Goal: Task Accomplishment & Management: Use online tool/utility

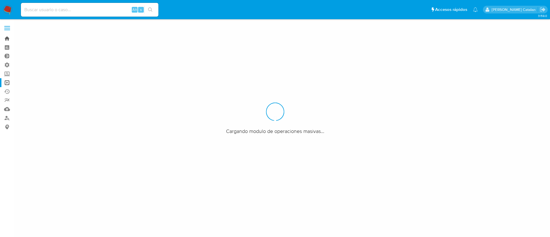
click at [6, 38] on link "Bandeja" at bounding box center [34, 38] width 68 height 9
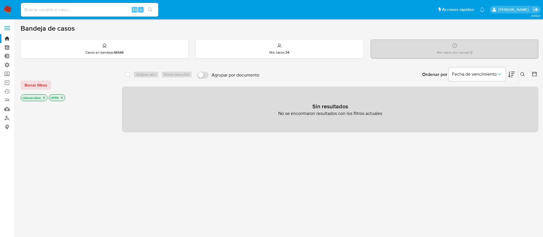
click at [46, 99] on icon "close-filter" at bounding box center [43, 97] width 3 height 3
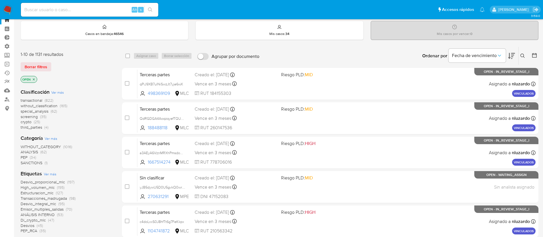
scroll to position [20, 0]
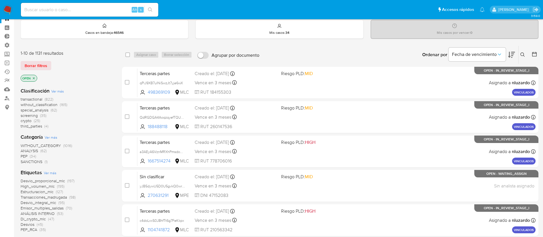
click at [31, 97] on span "transactional" at bounding box center [32, 99] width 22 height 6
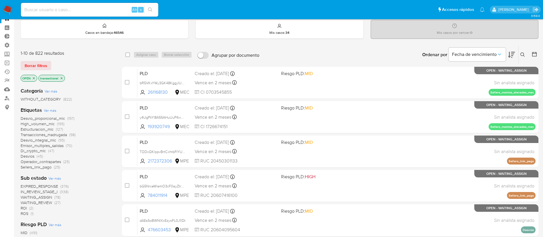
click at [96, 114] on div "Etiquetas Ver más Desvio_proporcional_mlc (197) High_volumen_mlc (195) Estructu…" at bounding box center [67, 137] width 92 height 63
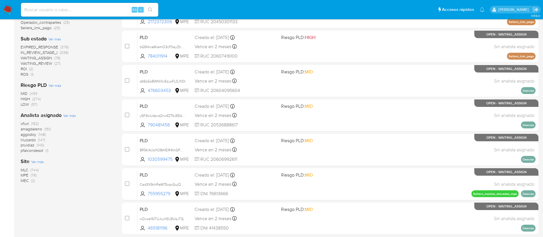
scroll to position [159, 0]
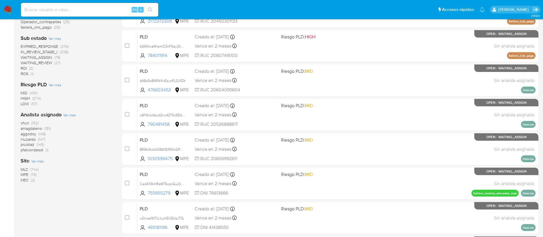
click at [41, 150] on span "pfalcondesot" at bounding box center [32, 150] width 23 height 6
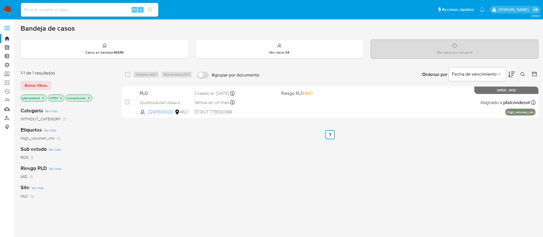
click at [45, 97] on icon "close-filter" at bounding box center [43, 97] width 3 height 3
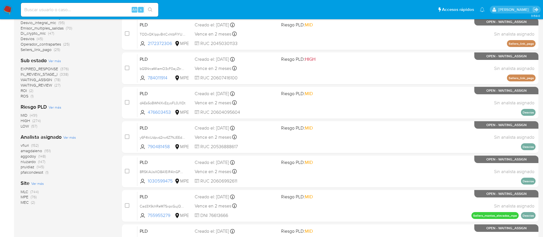
scroll to position [135, 0]
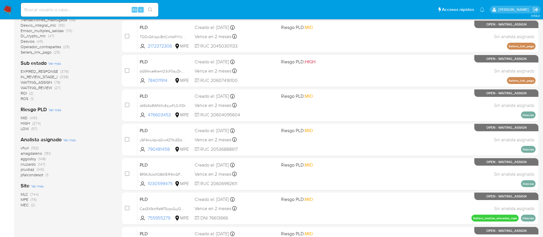
click at [39, 176] on span "pfalcondesot" at bounding box center [32, 175] width 23 height 6
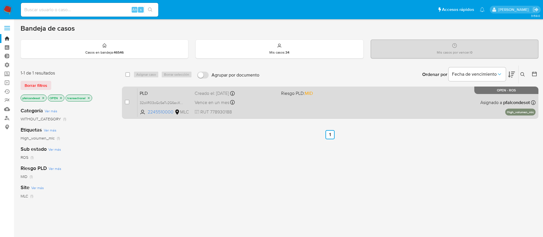
click at [252, 112] on span "RUT 778930188" at bounding box center [236, 112] width 82 height 6
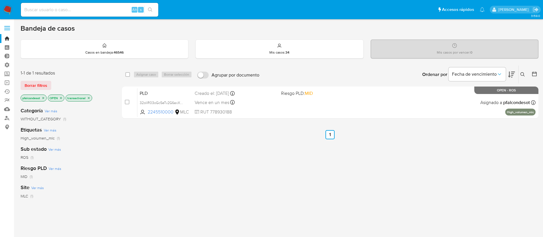
click at [44, 99] on icon "close-filter" at bounding box center [43, 97] width 3 height 3
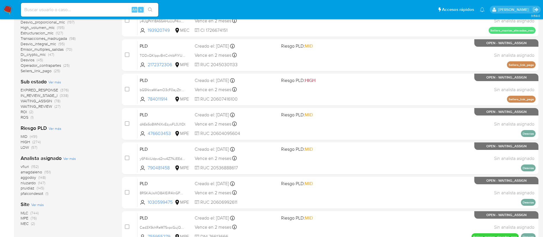
scroll to position [119, 0]
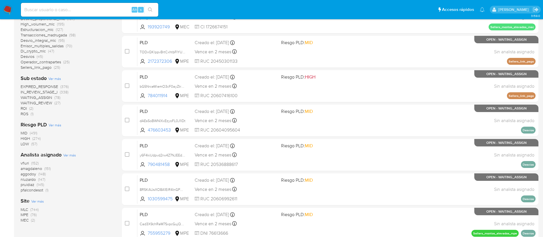
click at [22, 114] on span "ROS" at bounding box center [25, 114] width 8 height 6
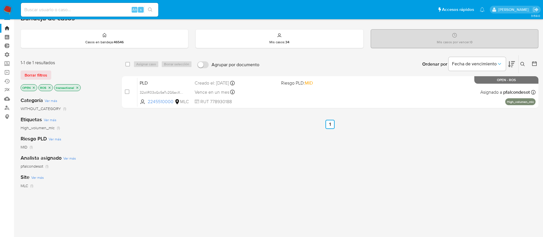
scroll to position [10, 0]
click at [50, 89] on icon "close-filter" at bounding box center [49, 87] width 3 height 3
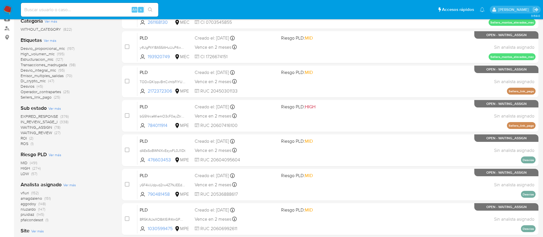
scroll to position [91, 0]
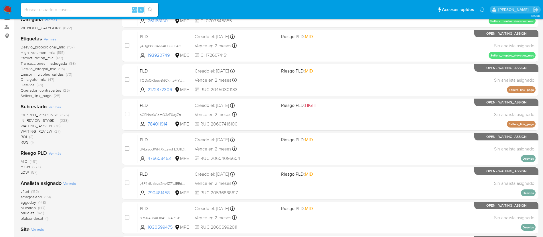
click at [25, 137] on span "ROI" at bounding box center [24, 137] width 6 height 6
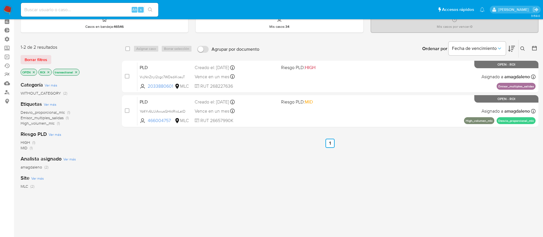
scroll to position [25, 0]
click at [48, 72] on icon "close-filter" at bounding box center [49, 73] width 2 height 2
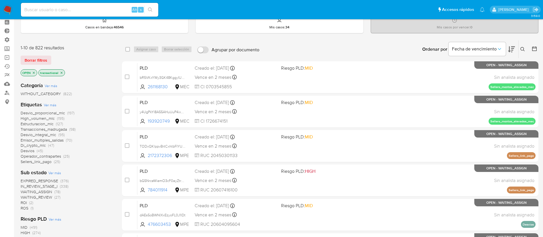
scroll to position [24, 0]
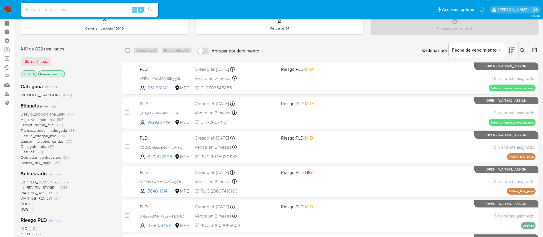
click at [47, 193] on span "WAITING_ASSIGN" at bounding box center [36, 193] width 31 height 6
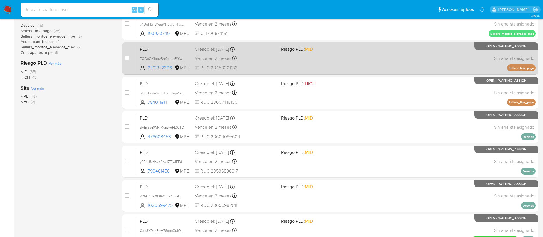
scroll to position [236, 0]
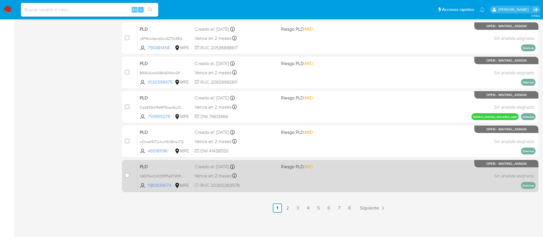
click at [248, 172] on div "Vence en 2 meses Vence el 10/11/2025 07:33:20" at bounding box center [236, 176] width 82 height 8
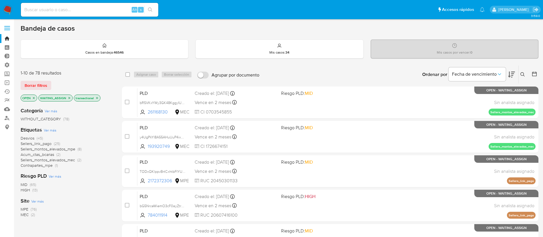
scroll to position [13, 0]
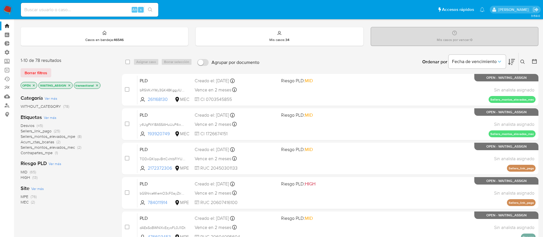
click at [68, 85] on icon "close-filter" at bounding box center [69, 85] width 3 height 3
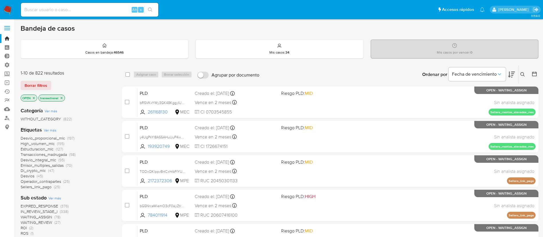
click at [512, 76] on icon at bounding box center [511, 74] width 7 height 7
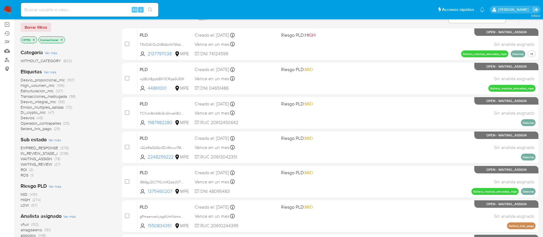
scroll to position [58, 0]
click at [44, 162] on span "WAITING_REVIEW" at bounding box center [36, 164] width 31 height 6
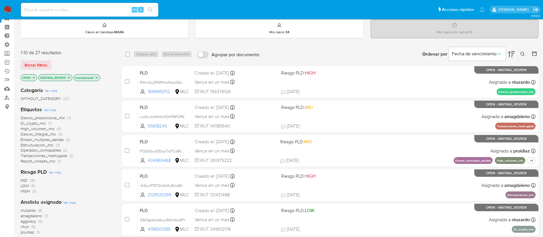
scroll to position [20, 0]
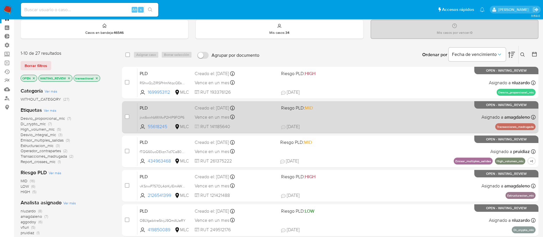
click at [316, 106] on span "Riesgo PLD: MID" at bounding box center [322, 107] width 82 height 7
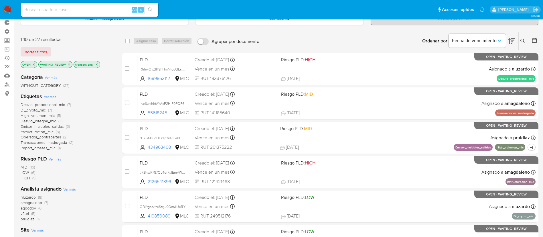
scroll to position [32, 0]
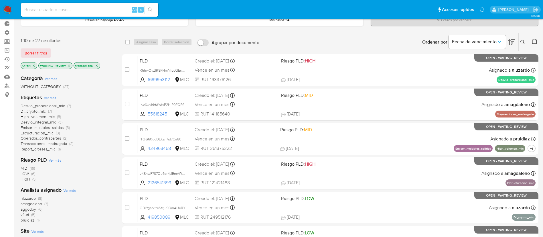
click at [68, 66] on icon "close-filter" at bounding box center [68, 65] width 3 height 3
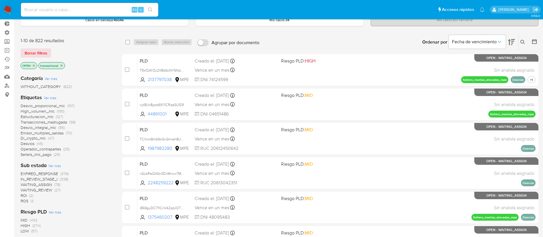
click at [44, 173] on span "EXPIRED_RESPONSE" at bounding box center [39, 174] width 37 height 6
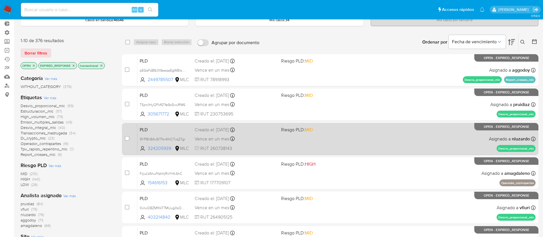
click at [296, 144] on div "PLD 9YPBh8AxSITNv4IhCTvq27gr 324205939 MLC Riesgo PLD: MID Creado el: 12/07/202…" at bounding box center [336, 138] width 398 height 29
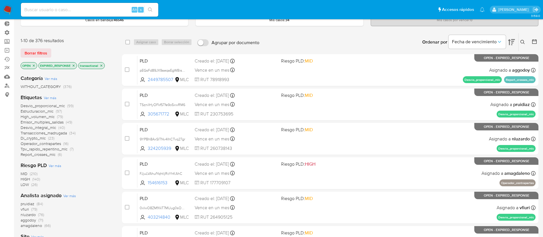
click at [99, 175] on div "MID (210) HIGH (140) LOW (26)" at bounding box center [67, 179] width 92 height 16
click at [73, 65] on icon "close-filter" at bounding box center [73, 65] width 3 height 3
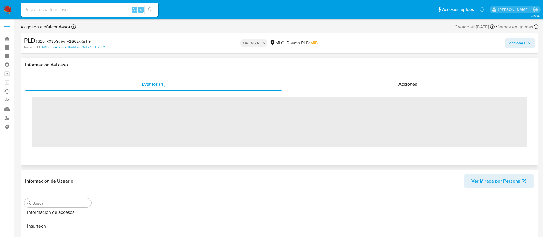
scroll to position [242, 0]
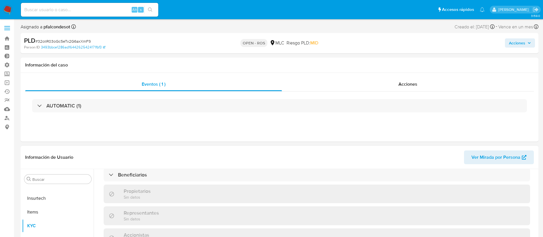
select select "10"
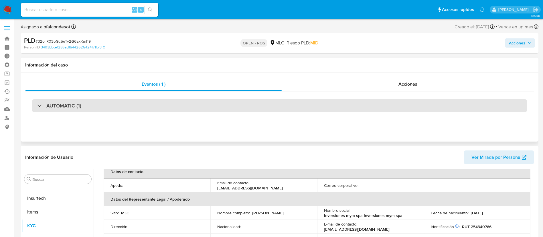
scroll to position [141, 0]
click at [335, 106] on div "AUTOMATIC (1)" at bounding box center [279, 105] width 495 height 13
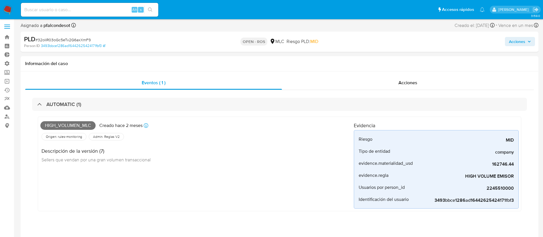
scroll to position [0, 0]
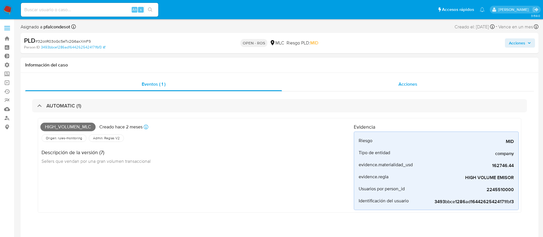
click at [404, 84] on span "Acciones" at bounding box center [407, 84] width 19 height 7
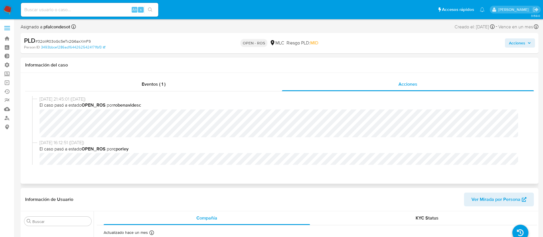
click at [308, 146] on span "El caso pasó a estado OPEN_ROS por cporley" at bounding box center [281, 149] width 485 height 6
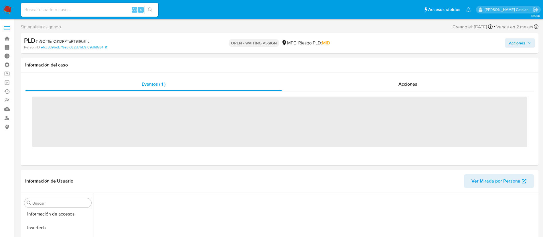
scroll to position [242, 0]
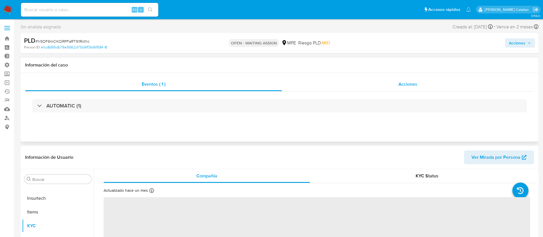
click at [382, 83] on div "Acciones" at bounding box center [408, 84] width 252 height 14
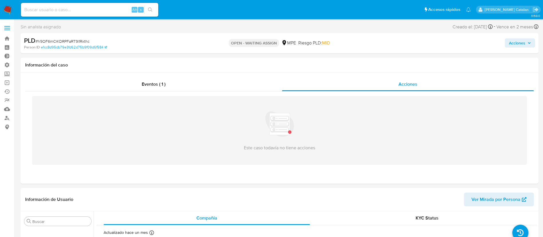
select select "10"
click at [181, 86] on div "Eventos ( 1 )" at bounding box center [153, 84] width 257 height 14
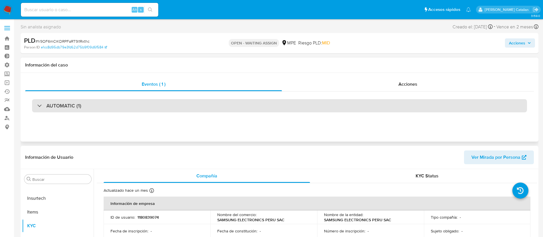
click at [252, 109] on div "AUTOMATIC (1)" at bounding box center [279, 105] width 495 height 13
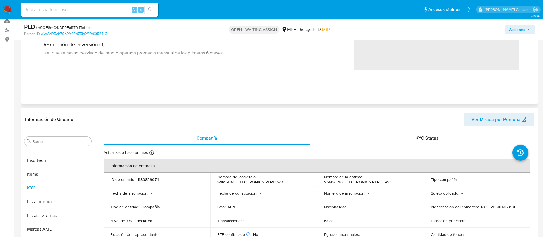
scroll to position [0, 0]
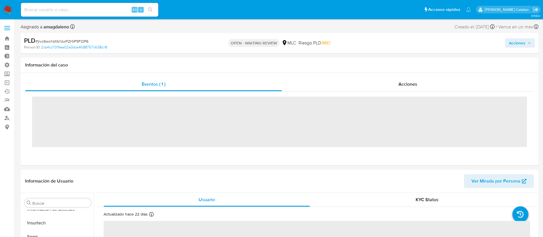
scroll to position [242, 0]
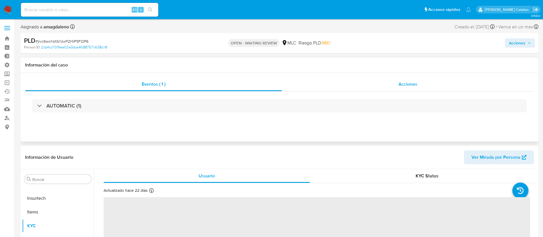
drag, startPoint x: 390, startPoint y: 77, endPoint x: 396, endPoint y: 84, distance: 9.2
click at [396, 84] on div "Acciones" at bounding box center [408, 84] width 252 height 14
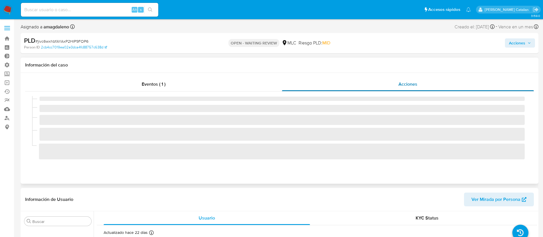
click at [396, 84] on div "Acciones" at bounding box center [408, 84] width 252 height 14
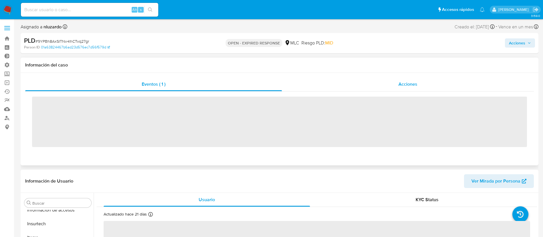
scroll to position [242, 0]
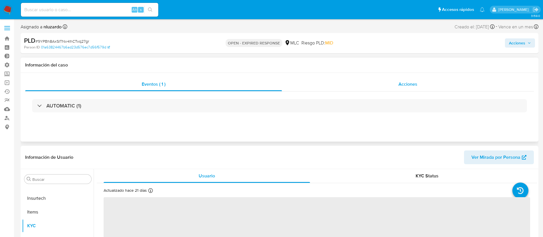
click at [378, 88] on div "Acciones" at bounding box center [408, 84] width 252 height 14
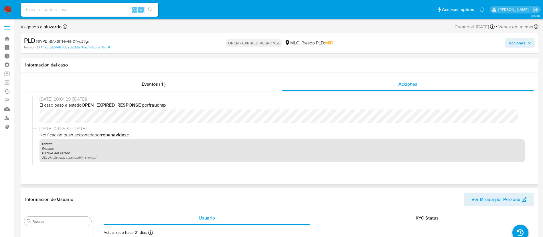
select select "10"
click at [291, 138] on div "[DATE] 09:55:37 ([DATE]) Notificación push accionada por robenavidesc Estado En…" at bounding box center [281, 143] width 485 height 37
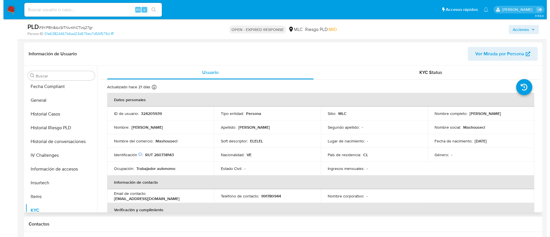
scroll to position [153, 0]
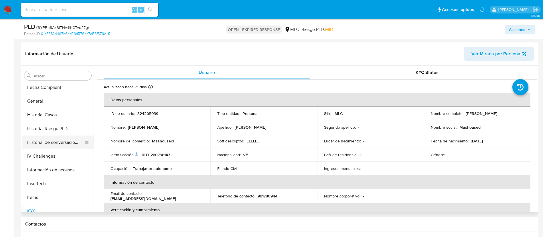
click at [52, 141] on button "Historial de conversaciones" at bounding box center [55, 142] width 67 height 14
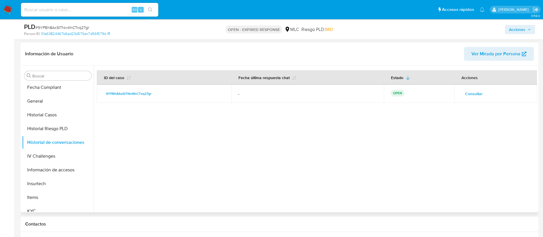
click at [473, 92] on span "Consultar" at bounding box center [473, 94] width 17 height 8
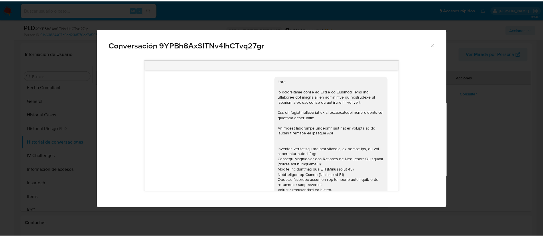
scroll to position [108, 0]
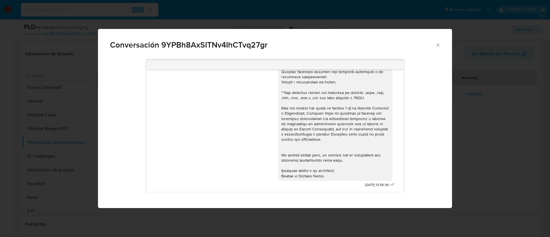
click at [436, 45] on icon "Cerrar" at bounding box center [438, 45] width 6 height 6
